Goal: Task Accomplishment & Management: Manage account settings

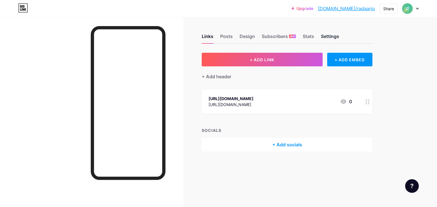
click at [328, 37] on div "Settings" at bounding box center [330, 38] width 18 height 10
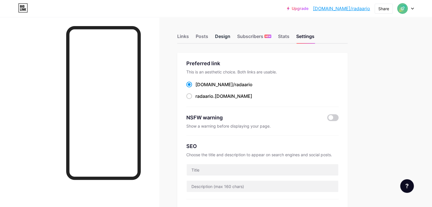
click at [231, 37] on div "Design" at bounding box center [222, 38] width 15 height 10
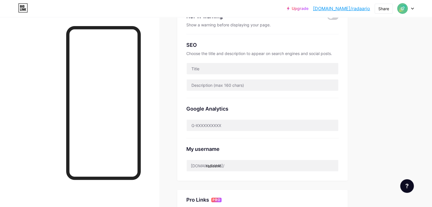
scroll to position [114, 0]
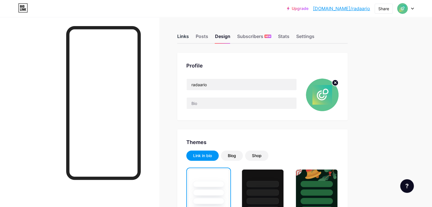
click at [189, 38] on div "Links" at bounding box center [183, 38] width 12 height 10
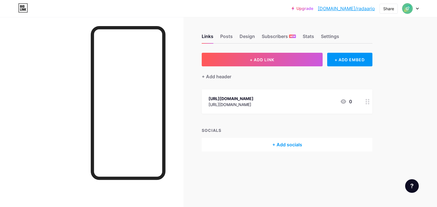
click at [298, 98] on div "[URL][DOMAIN_NAME] [URL][DOMAIN_NAME] 0" at bounding box center [279, 101] width 143 height 13
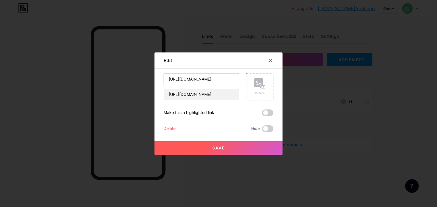
click at [197, 80] on input "[URL][DOMAIN_NAME]" at bounding box center [201, 79] width 75 height 11
paste input "social media management tool"
type input "social media management tool"
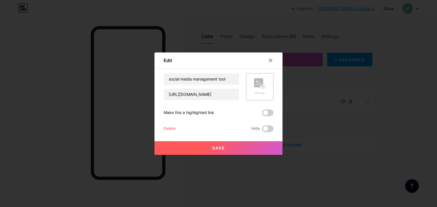
click at [219, 148] on span "Save" at bounding box center [218, 148] width 13 height 5
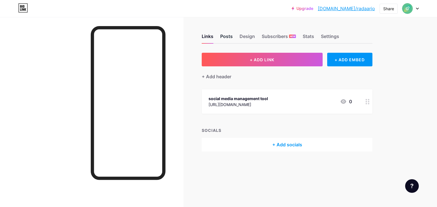
click at [230, 37] on div "Posts" at bounding box center [226, 38] width 13 height 10
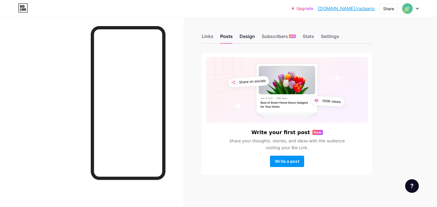
click at [244, 40] on div "Design" at bounding box center [246, 38] width 15 height 10
